Goal: Use online tool/utility: Utilize a website feature to perform a specific function

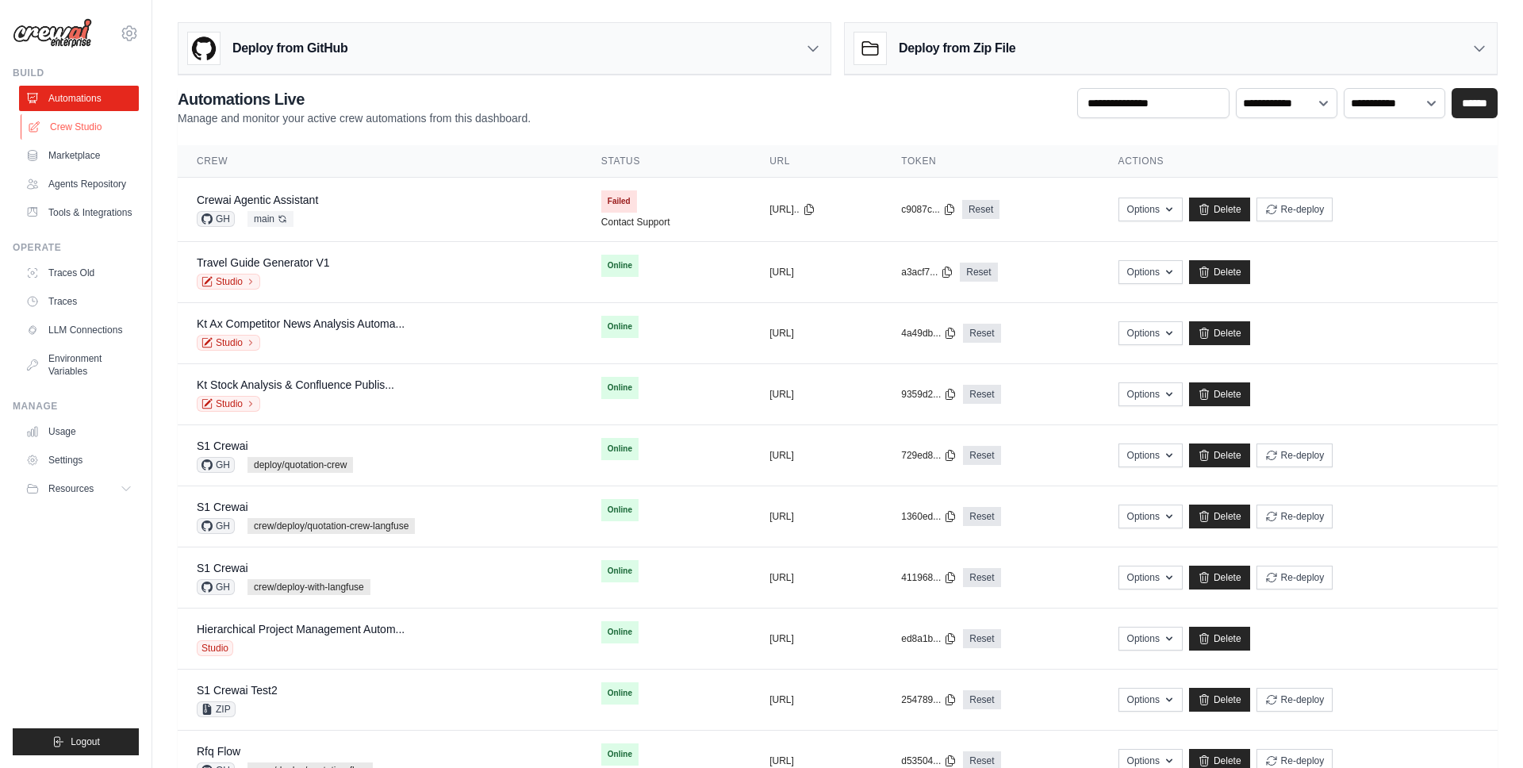
click at [98, 129] on link "Crew Studio" at bounding box center [81, 126] width 120 height 25
click at [92, 128] on link "Crew Studio" at bounding box center [81, 126] width 120 height 25
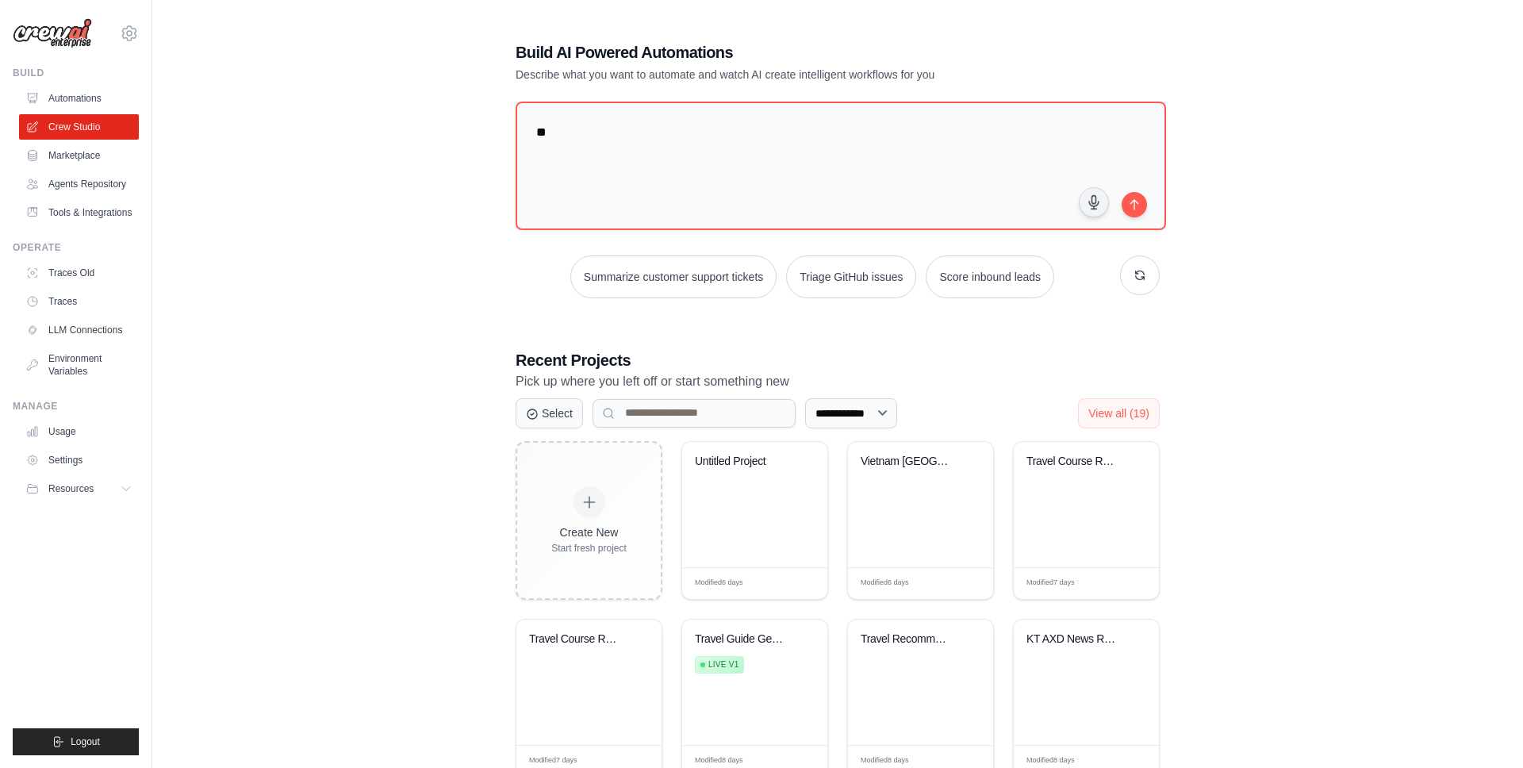
type textarea "*"
type textarea "**********"
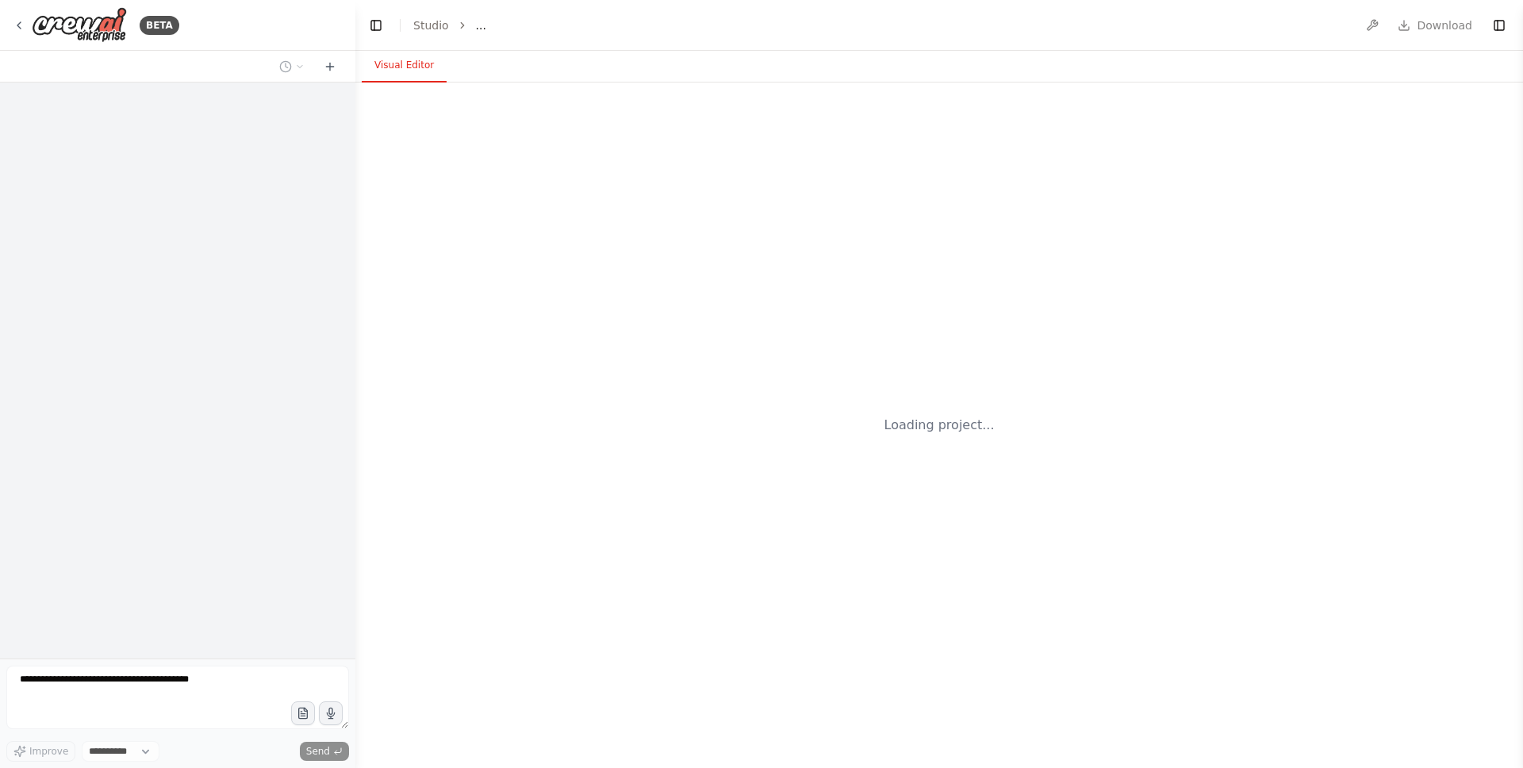
select select "****"
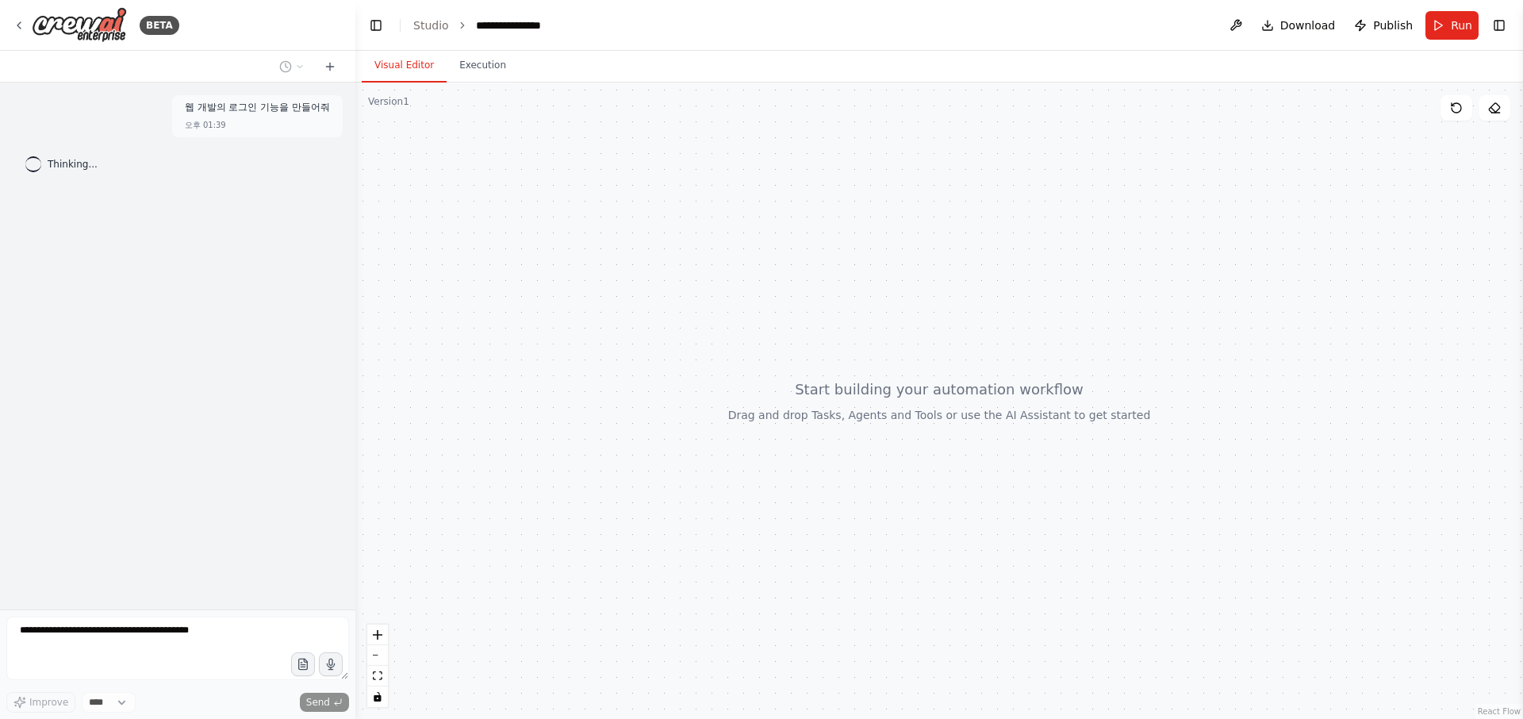
click at [287, 443] on div "웹 개발의 로그인 기능을 만들어줘 오후 01:39 Thinking..." at bounding box center [177, 345] width 355 height 527
click at [430, 21] on link "Studio" at bounding box center [431, 25] width 36 height 13
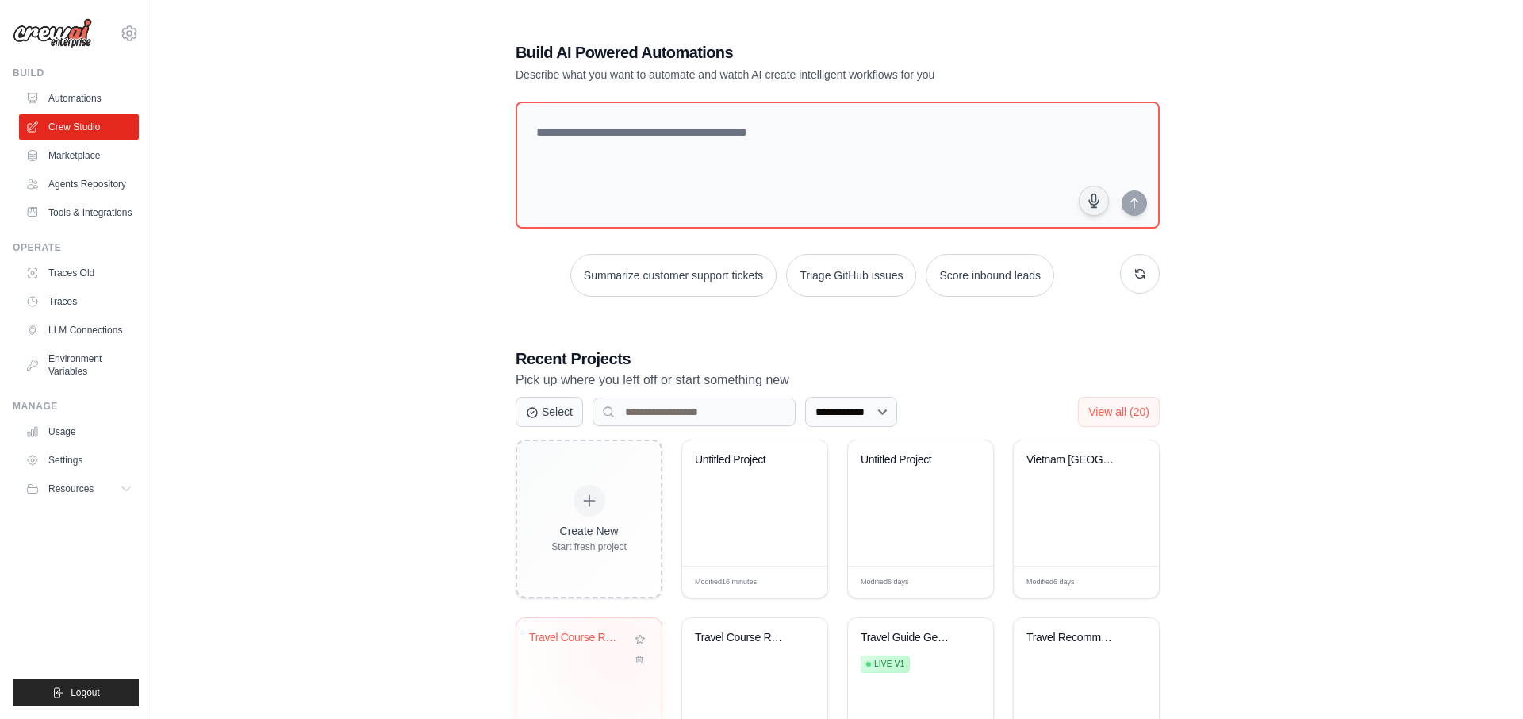
click at [619, 652] on div "Travel Course Recommendation System" at bounding box center [589, 649] width 120 height 36
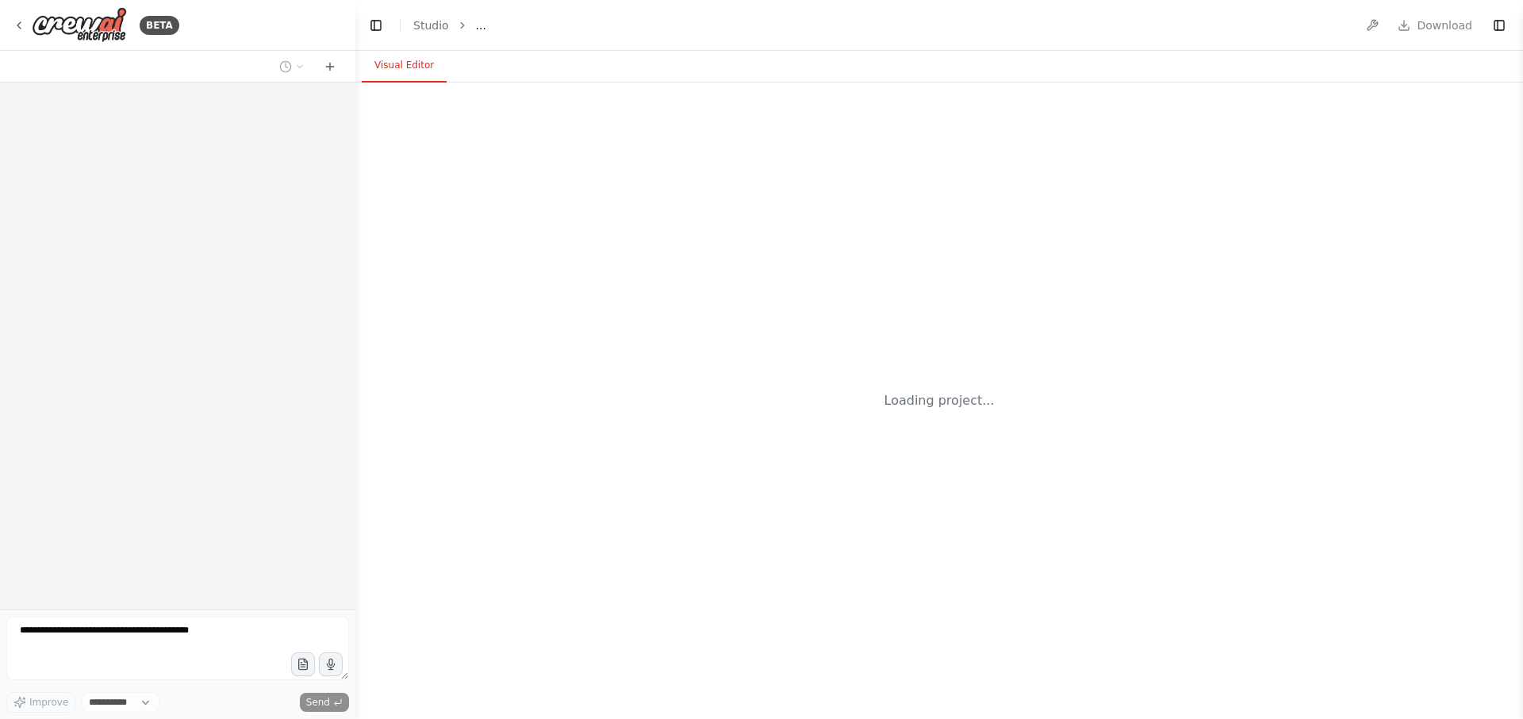
select select "****"
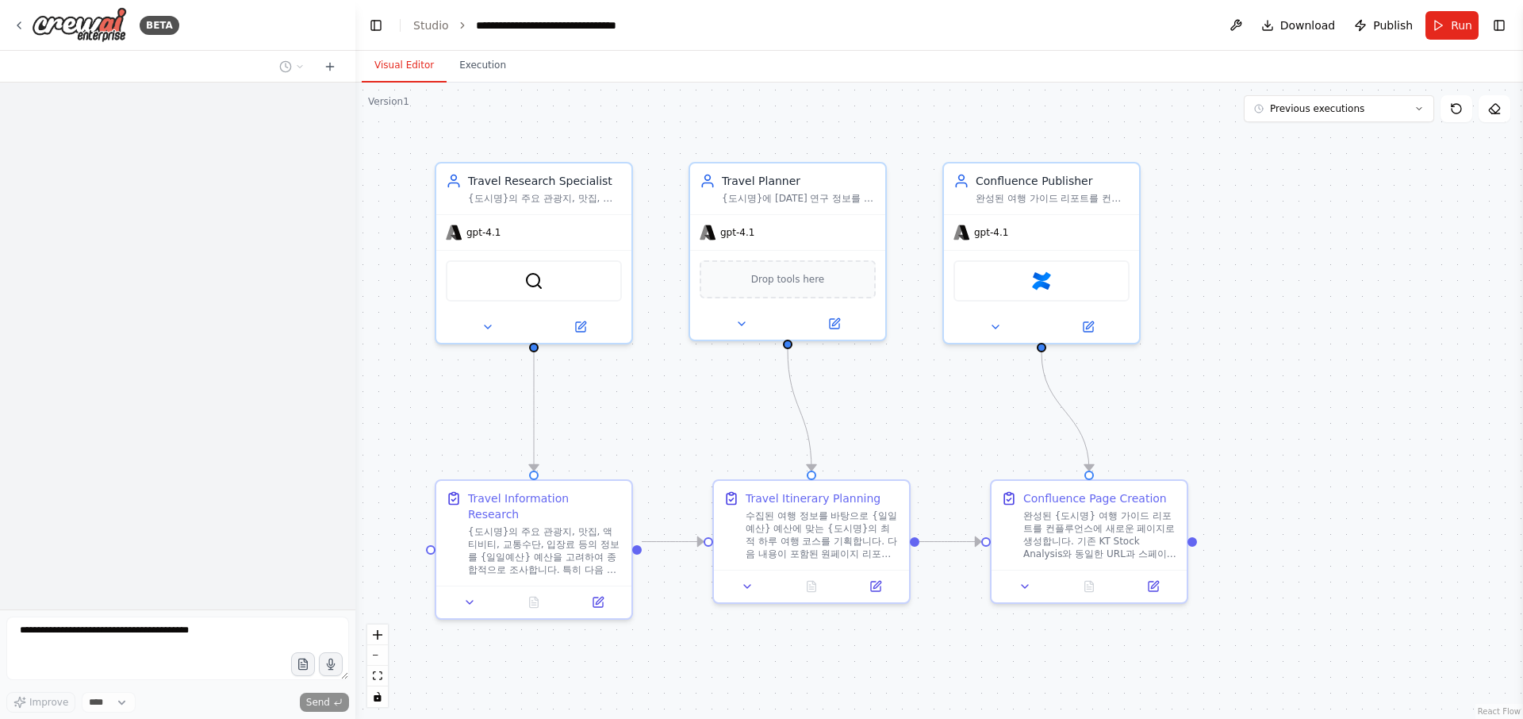
scroll to position [1291, 0]
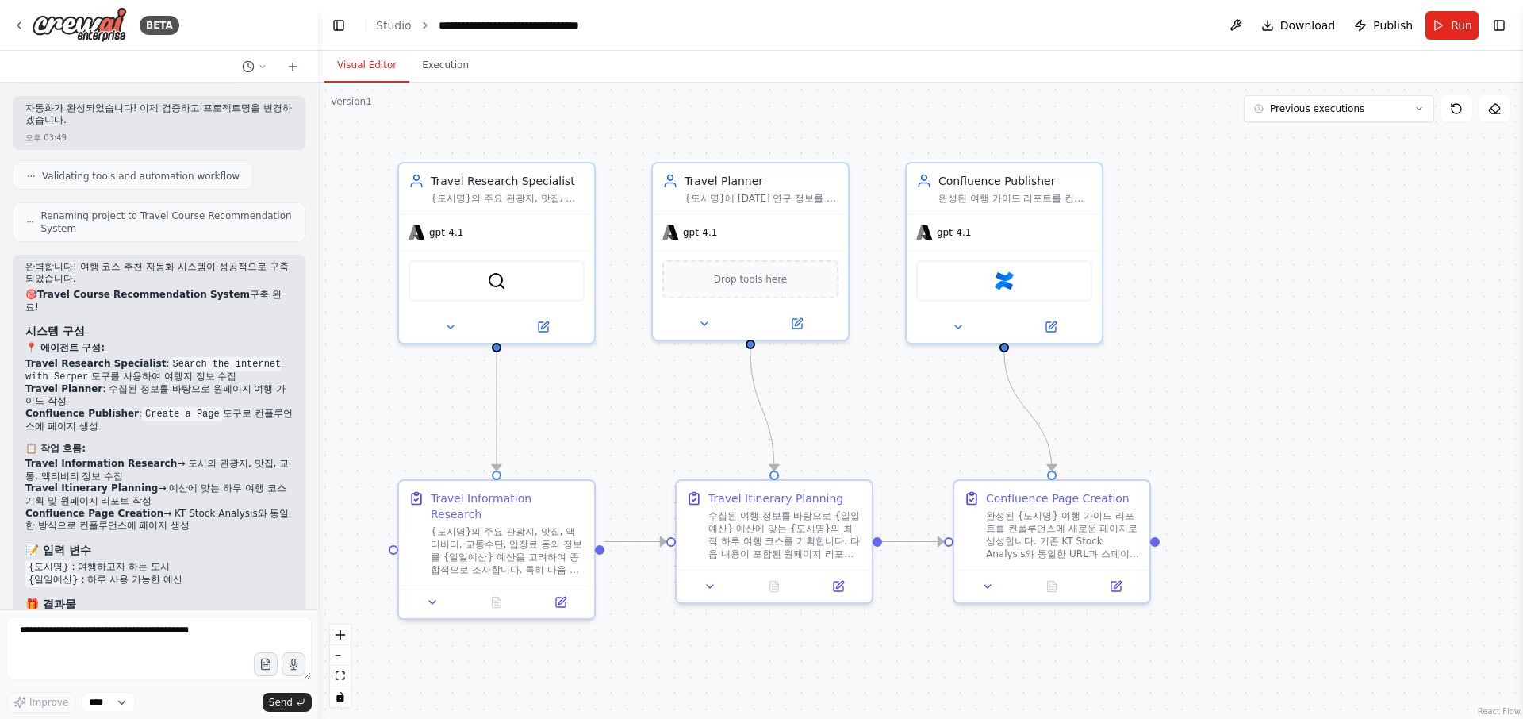
drag, startPoint x: 350, startPoint y: 467, endPoint x: 317, endPoint y: 122, distance: 346.6
click at [318, 122] on div "BETA 고객의 여행 코스를 주요 관광지 기반으로 알려주는 기능을 개발하고 싶어요. 사용자는 도시명과 하루 사용가능한 비용을 입력 할 겁니다.…" at bounding box center [761, 359] width 1523 height 719
click at [316, 122] on div "BETA 고객의 여행 코스를 주요 관광지 기반으로 알려주는 기능을 개발하고 싶어요. 사용자는 도시명과 하루 사용가능한 비용을 입력 할 겁니다.…" at bounding box center [761, 359] width 1523 height 719
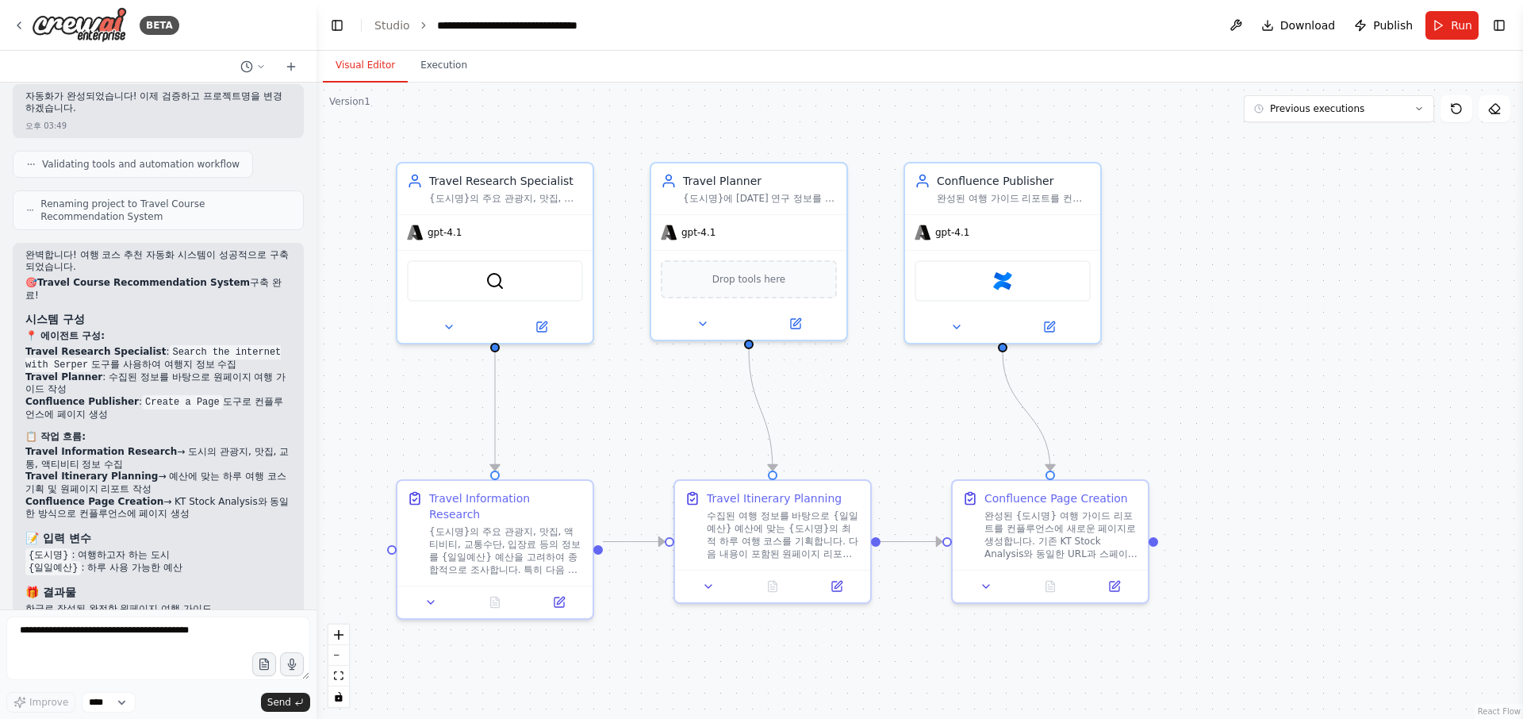
click at [311, 125] on div at bounding box center [313, 359] width 6 height 719
click at [306, 127] on div "고객의 여행 코스를 주요 관광지 기반으로 알려주는 기능을 개발하고 싶어요. 사용자는 도시명과 하루 사용가능한 비용을 입력 할 겁니다. 정리된 …" at bounding box center [158, 345] width 316 height 527
click at [305, 128] on div "고객의 여행 코스를 주요 관광지 기반으로 알려주는 기능을 개발하고 싶어요. 사용자는 도시명과 하루 사용가능한 비용을 입력 할 겁니다. 정리된 …" at bounding box center [158, 345] width 316 height 527
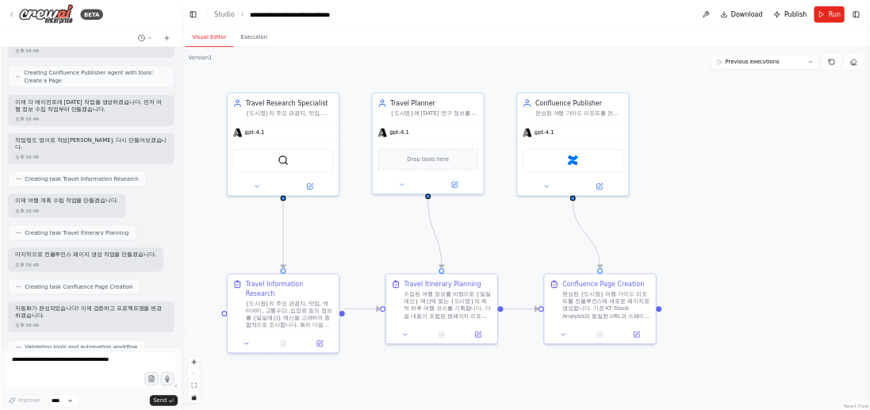
scroll to position [0, 0]
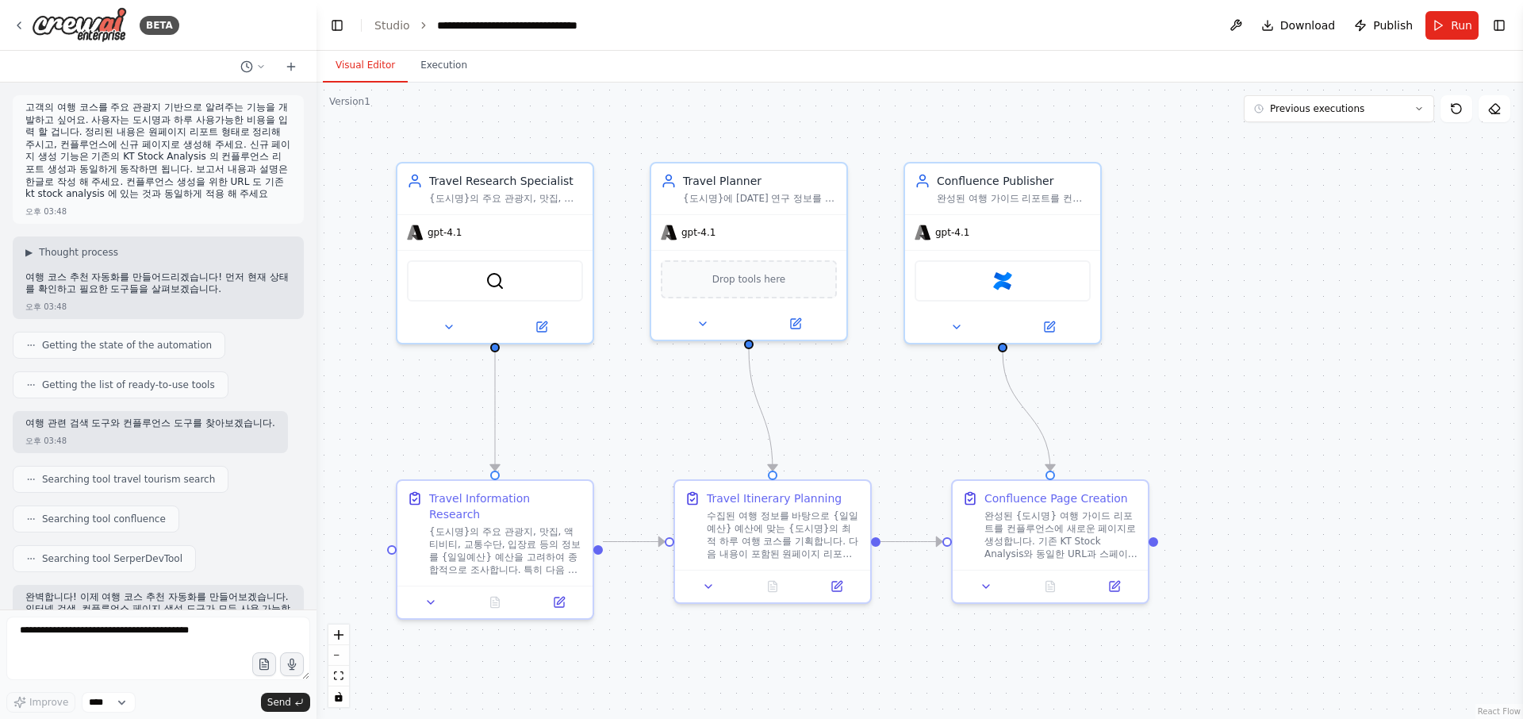
click at [21, 98] on div "고객의 여행 코스를 주요 관광지 기반으로 알려주는 기능을 개발하고 싶어요. 사용자는 도시명과 하루 사용가능한 비용을 입력 할 겁니다. 정리된 …" at bounding box center [158, 159] width 291 height 128
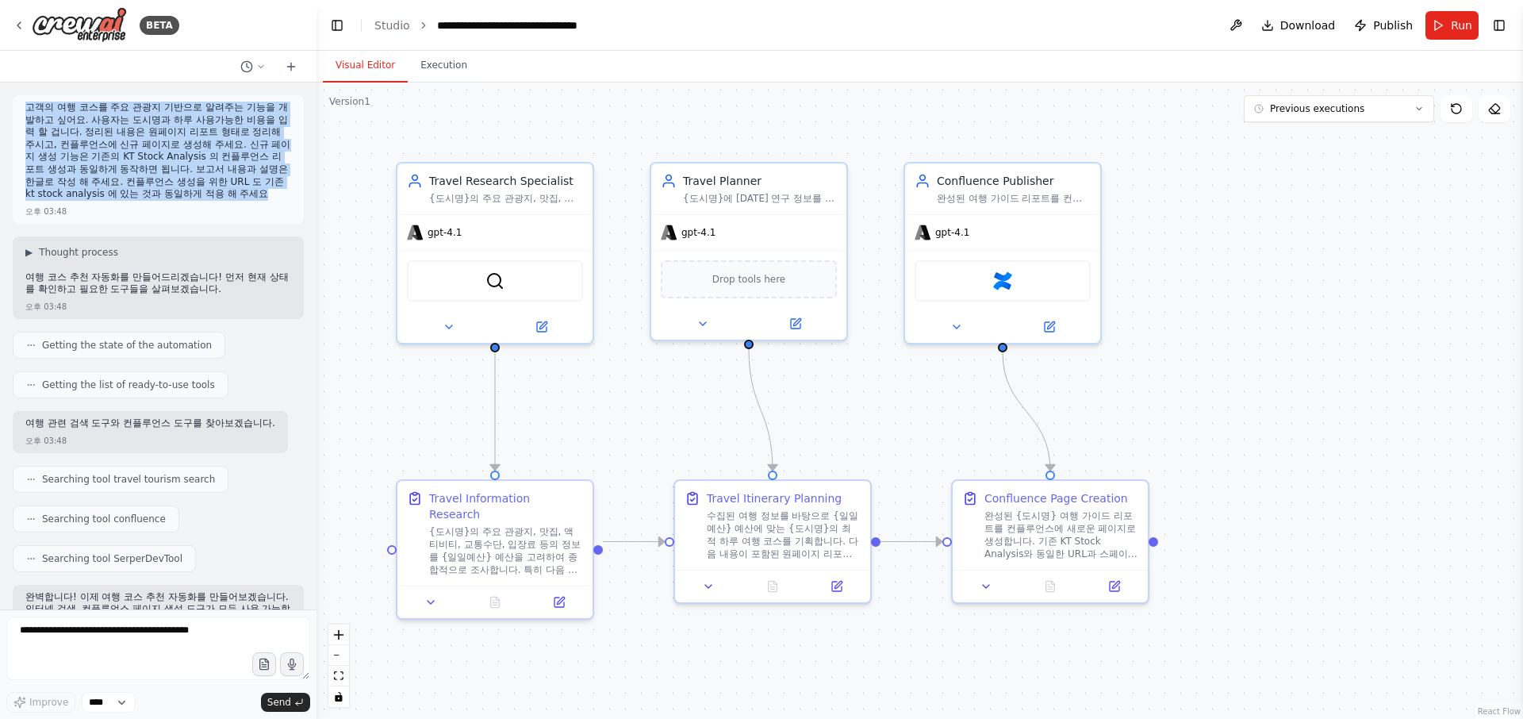
drag, startPoint x: 25, startPoint y: 102, endPoint x: 109, endPoint y: 190, distance: 120.6
click at [109, 190] on p "고객의 여행 코스를 주요 관광지 기반으로 알려주는 기능을 개발하고 싶어요. 사용자는 도시명과 하루 사용가능한 비용을 입력 할 겁니다. 정리된 …" at bounding box center [158, 151] width 266 height 99
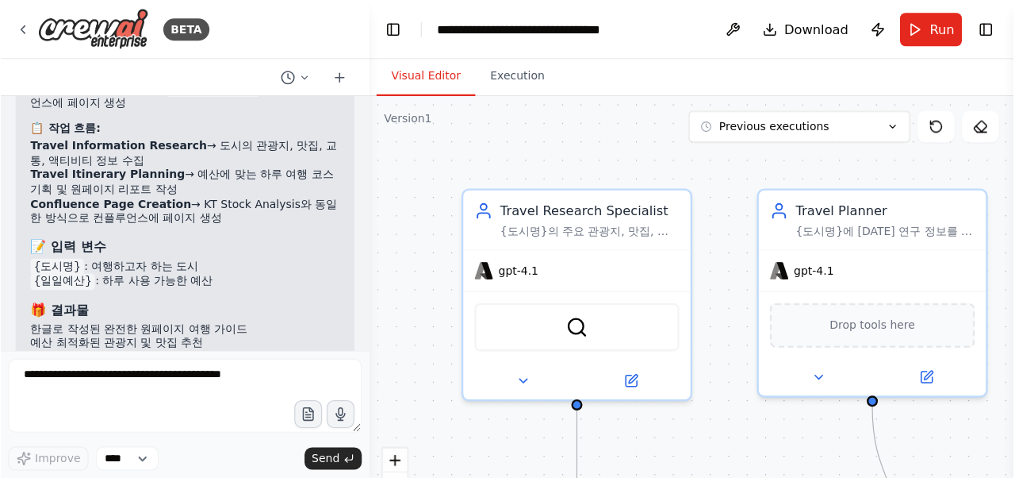
scroll to position [1641, 0]
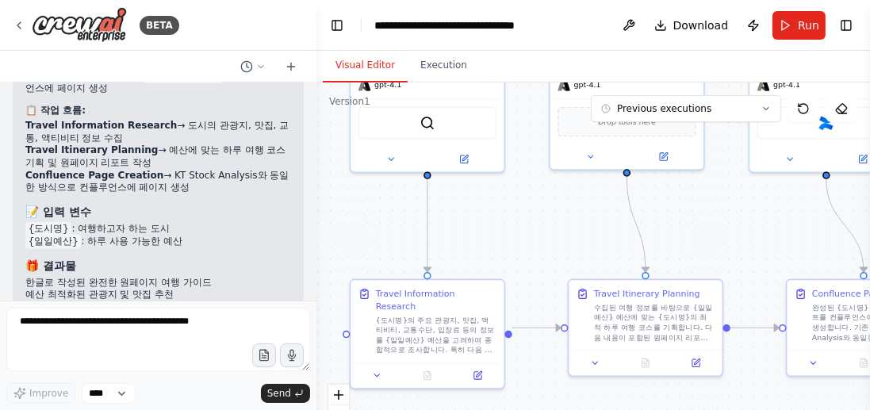
drag, startPoint x: 524, startPoint y: 341, endPoint x: 455, endPoint y: 194, distance: 162.9
click at [458, 192] on div ".deletable-edge-delete-btn { width: 20px; height: 20px; border: 0px solid #ffff…" at bounding box center [593, 280] width 554 height 397
click at [524, 222] on div ".deletable-edge-delete-btn { width: 20px; height: 20px; border: 0px solid #ffff…" at bounding box center [593, 280] width 554 height 397
click at [483, 230] on div ".deletable-edge-delete-btn { width: 20px; height: 20px; border: 0px solid #ffff…" at bounding box center [593, 280] width 554 height 397
click at [494, 205] on div ".deletable-edge-delete-btn { width: 20px; height: 20px; border: 0px solid #ffff…" at bounding box center [593, 280] width 554 height 397
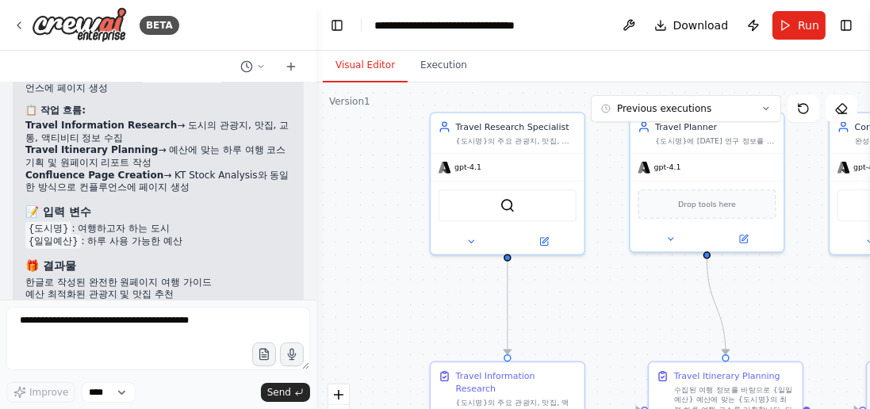
drag, startPoint x: 494, startPoint y: 205, endPoint x: 576, endPoint y: 285, distance: 113.9
click at [576, 286] on div ".deletable-edge-delete-btn { width: 20px; height: 20px; border: 0px solid #ffff…" at bounding box center [593, 280] width 554 height 397
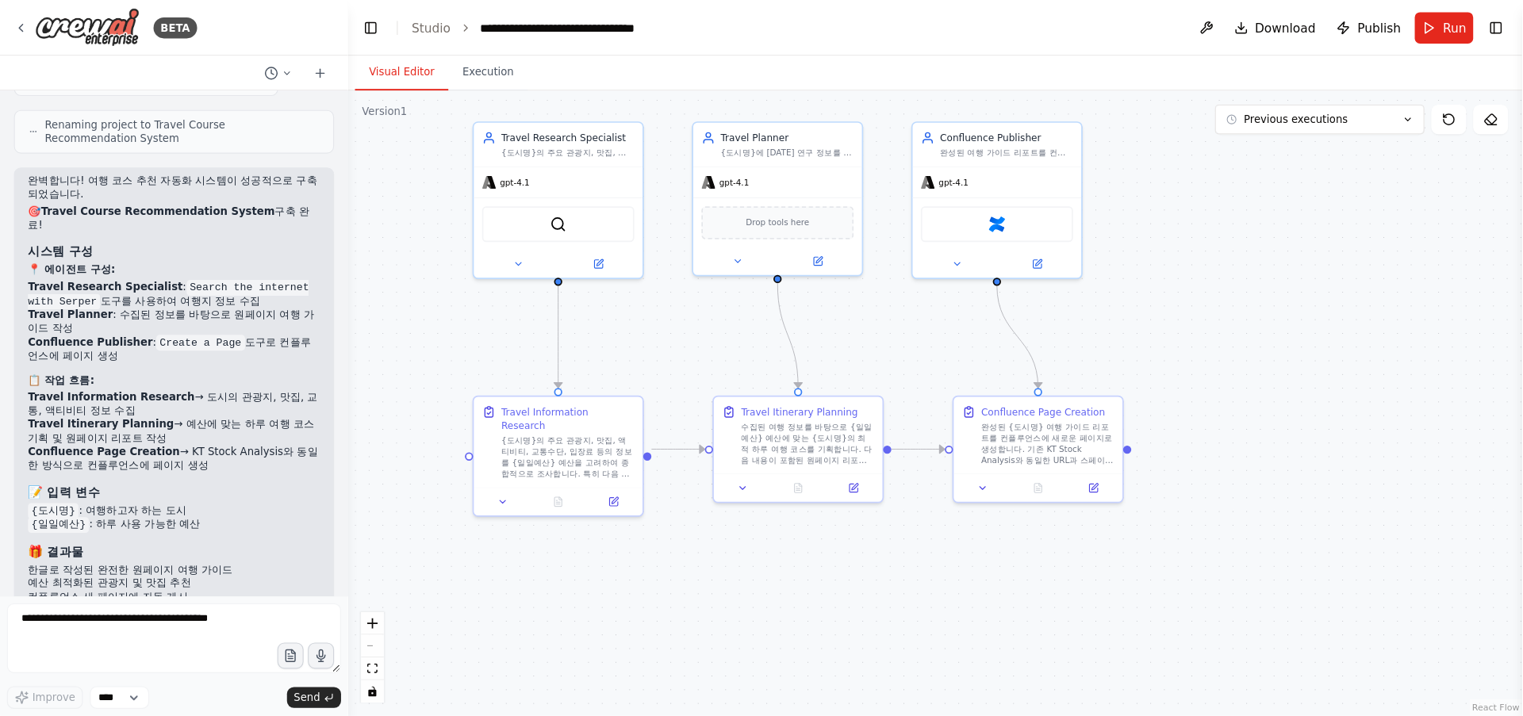
scroll to position [1343, 0]
